Goal: Entertainment & Leisure: Consume media (video, audio)

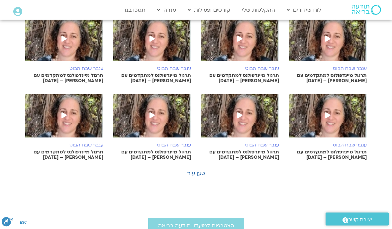
scroll to position [303, 0]
click at [58, 115] on img at bounding box center [64, 119] width 78 height 50
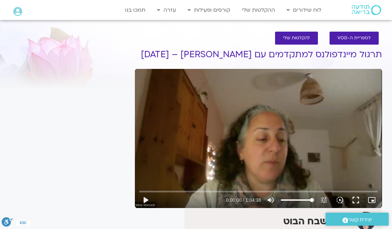
click at [144, 202] on button "play_arrow" at bounding box center [146, 200] width 16 height 16
click at [144, 202] on button "pause" at bounding box center [146, 200] width 16 height 16
type input "10.5823493009992"
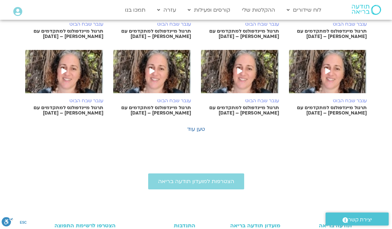
scroll to position [347, 0]
click at [150, 73] on icon at bounding box center [152, 71] width 5 height 6
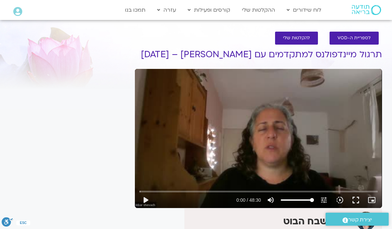
click at [144, 201] on button "play_arrow" at bounding box center [146, 200] width 16 height 16
type input "2.49219048133627"
